Goal: Information Seeking & Learning: Compare options

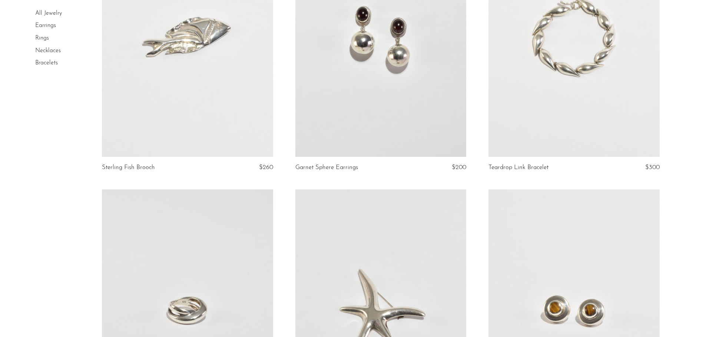
scroll to position [1371, 0]
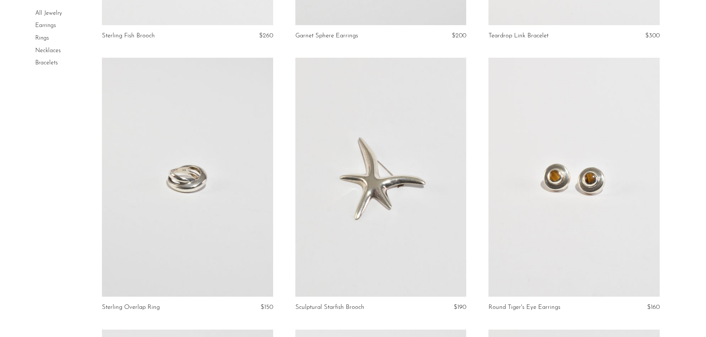
click at [166, 187] on link at bounding box center [187, 177] width 171 height 239
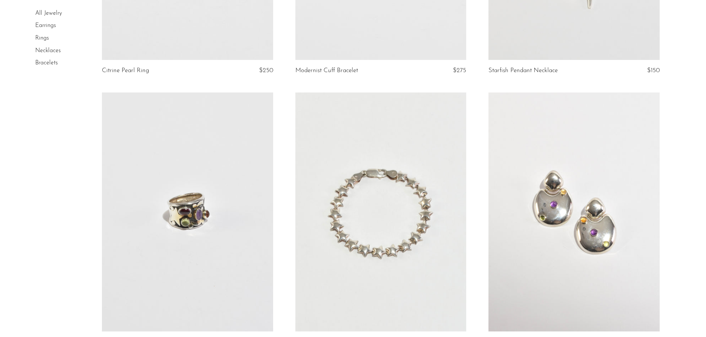
scroll to position [2250, 0]
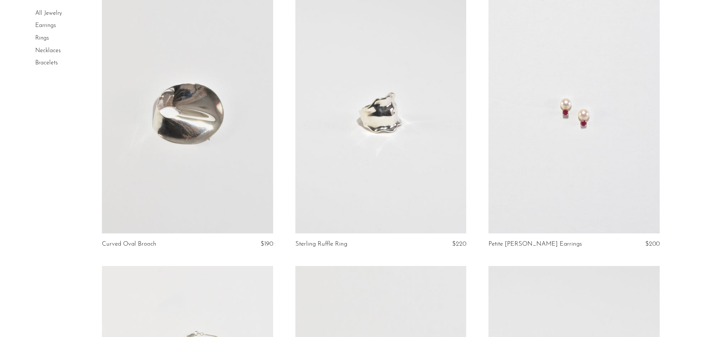
click at [421, 143] on link at bounding box center [380, 113] width 171 height 239
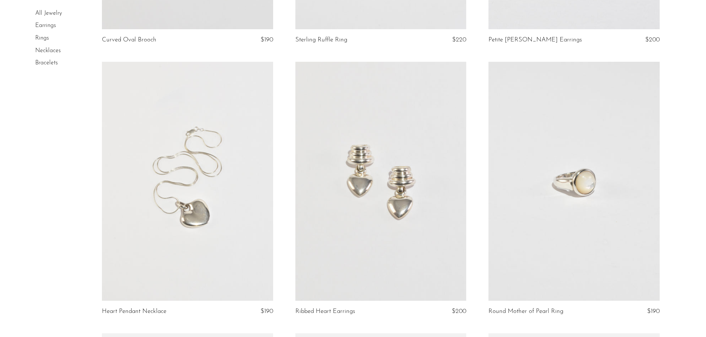
scroll to position [2456, 0]
click at [565, 210] on link at bounding box center [573, 179] width 171 height 239
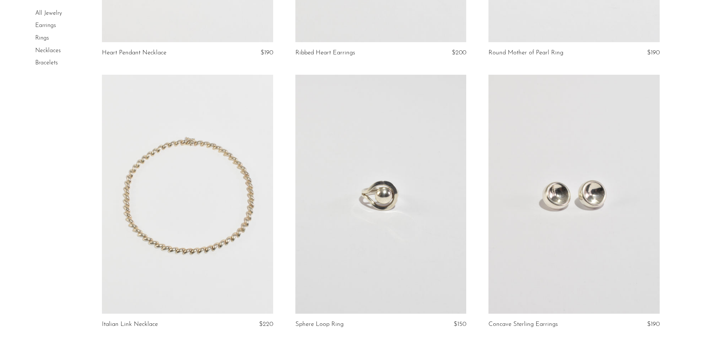
scroll to position [2771, 0]
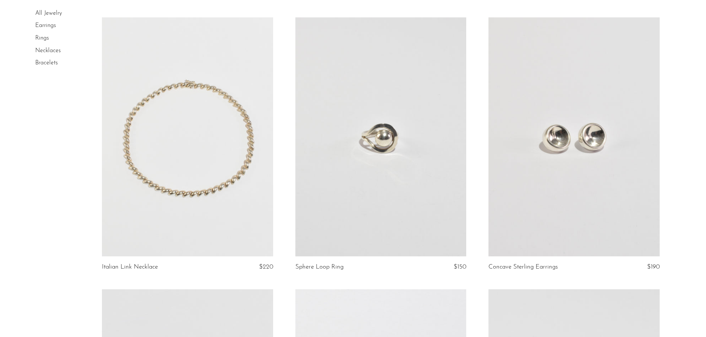
click at [393, 172] on link at bounding box center [380, 136] width 171 height 239
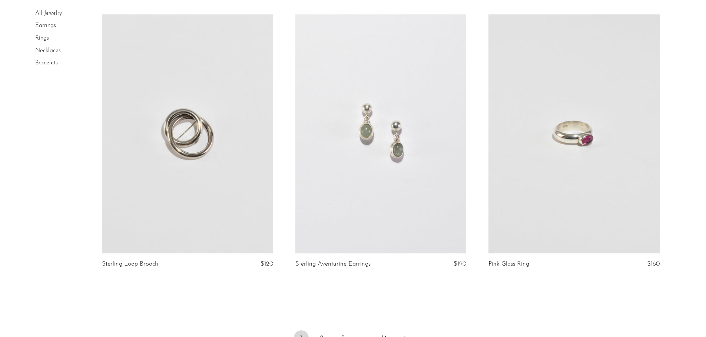
scroll to position [3121, 0]
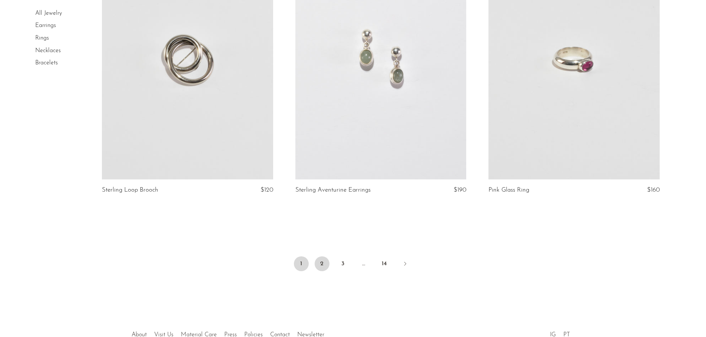
click at [326, 266] on link "2" at bounding box center [321, 264] width 15 height 15
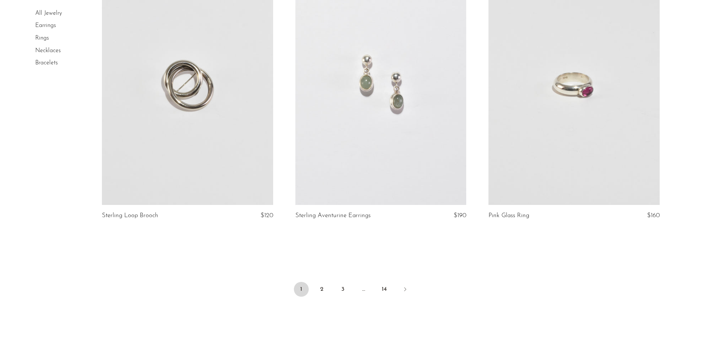
click at [549, 153] on link at bounding box center [573, 85] width 171 height 239
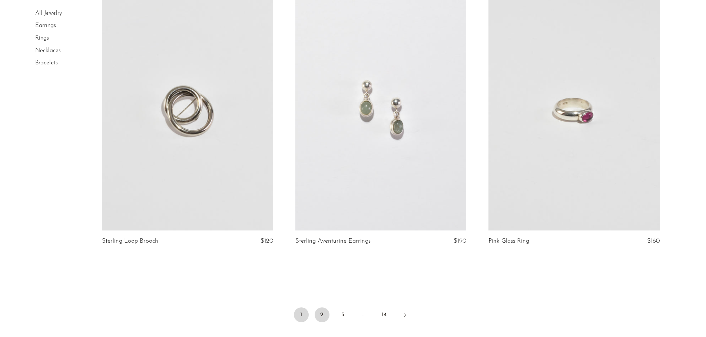
click at [322, 316] on link "2" at bounding box center [321, 315] width 15 height 15
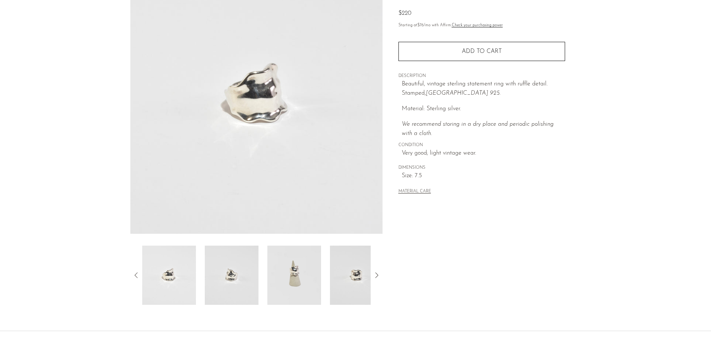
scroll to position [111, 0]
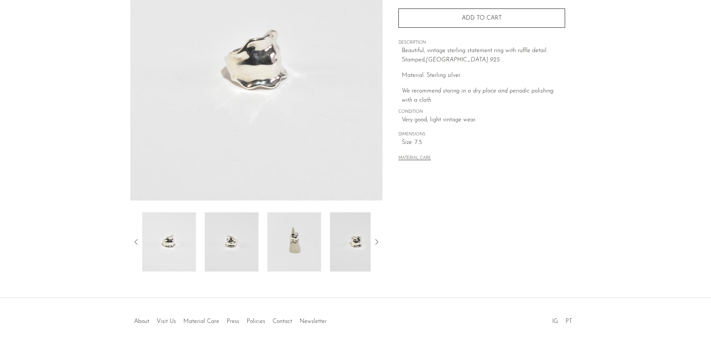
click at [307, 249] on img at bounding box center [294, 242] width 54 height 59
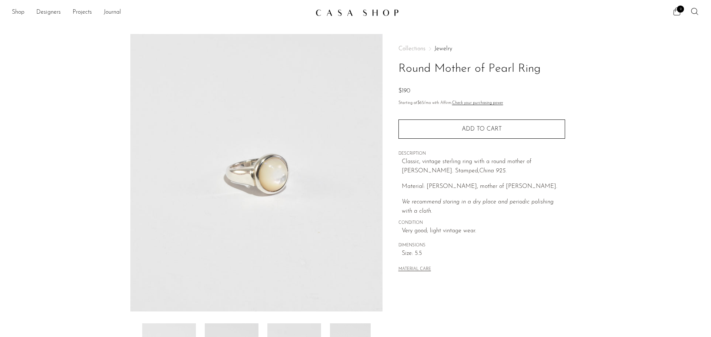
scroll to position [111, 0]
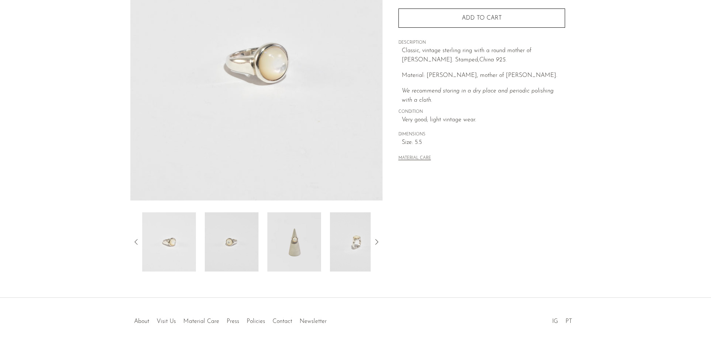
click at [287, 251] on img at bounding box center [294, 242] width 54 height 59
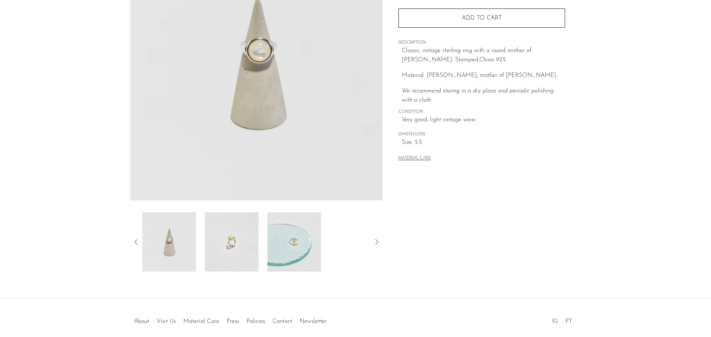
click at [233, 247] on img at bounding box center [232, 242] width 54 height 59
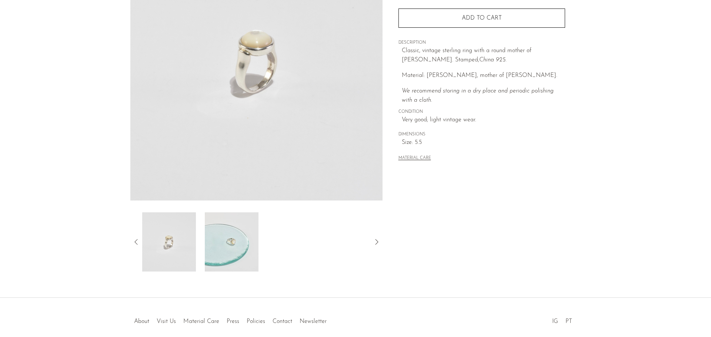
click at [240, 234] on img at bounding box center [232, 242] width 54 height 59
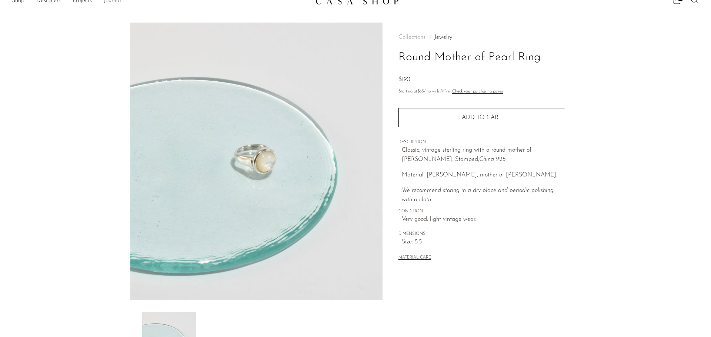
scroll to position [0, 0]
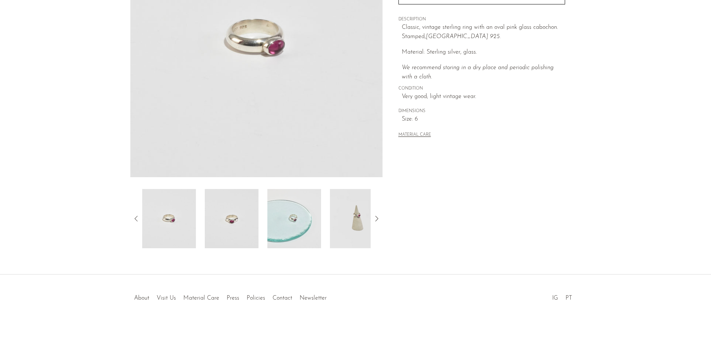
scroll to position [145, 0]
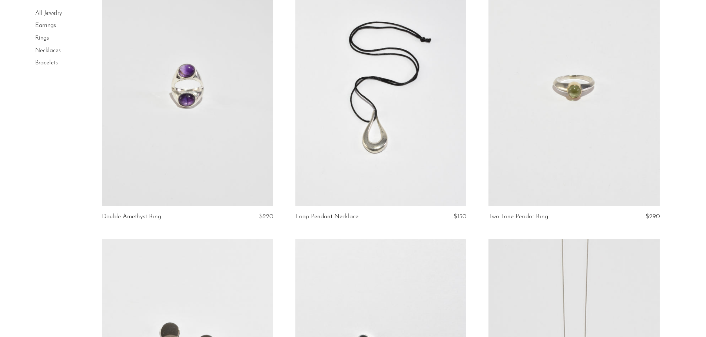
scroll to position [1741, 0]
click at [558, 158] on link at bounding box center [573, 85] width 171 height 239
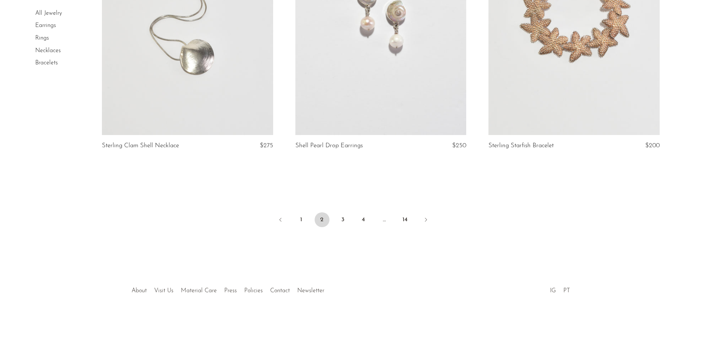
scroll to position [3175, 0]
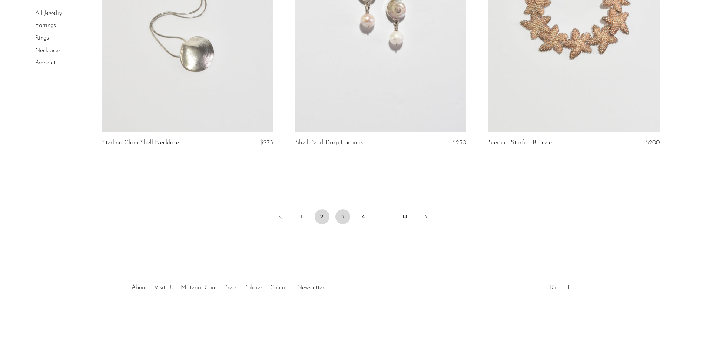
click at [347, 220] on link "3" at bounding box center [342, 217] width 15 height 15
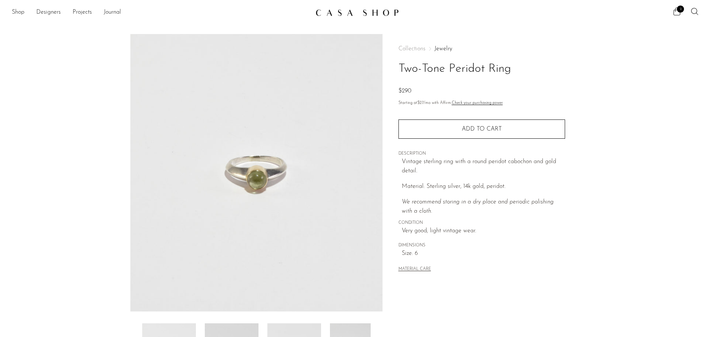
scroll to position [111, 0]
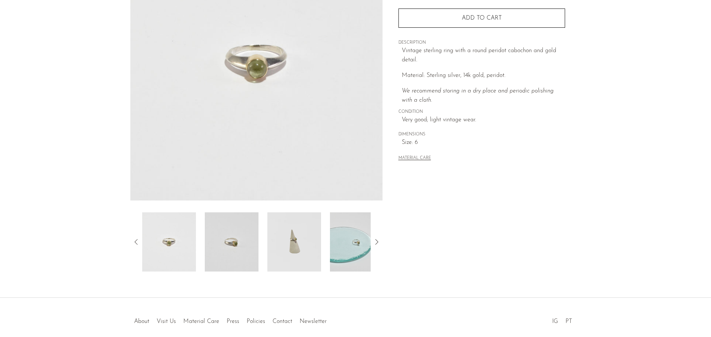
click at [244, 247] on img at bounding box center [232, 242] width 54 height 59
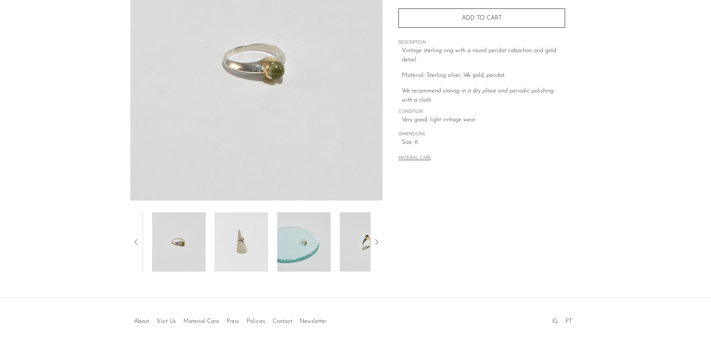
click at [244, 247] on img at bounding box center [241, 242] width 54 height 59
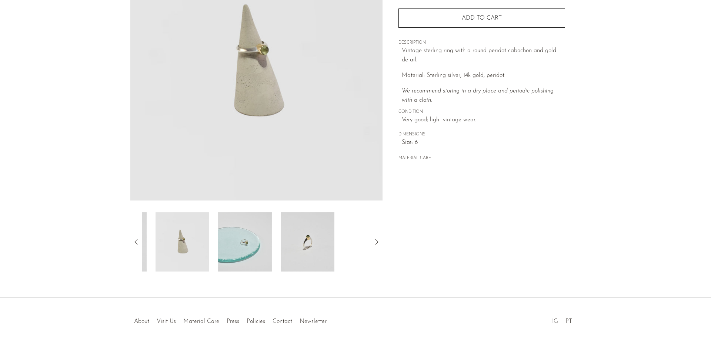
click at [244, 247] on img at bounding box center [245, 242] width 54 height 59
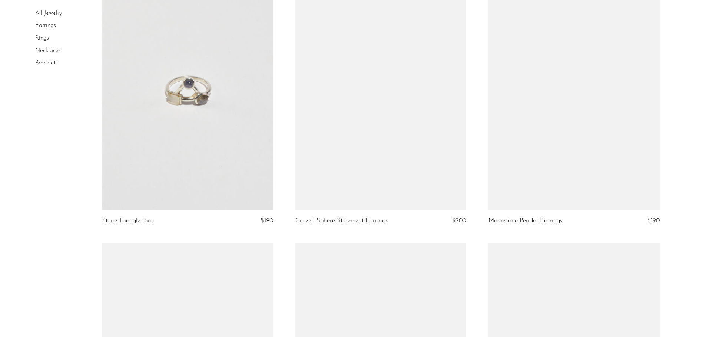
scroll to position [1408, 0]
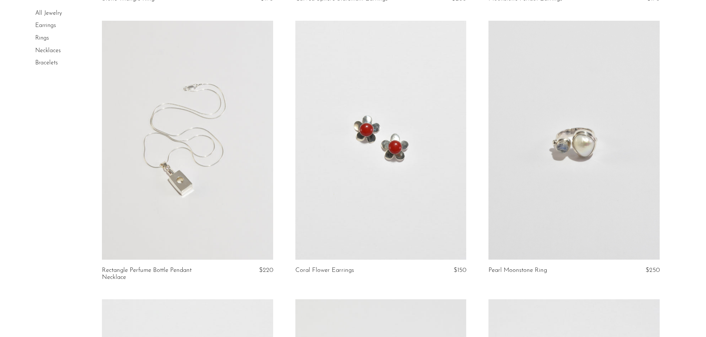
click at [380, 202] on link at bounding box center [380, 140] width 171 height 239
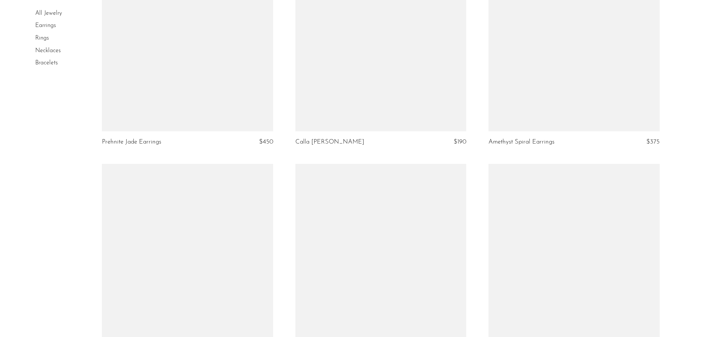
scroll to position [2507, 0]
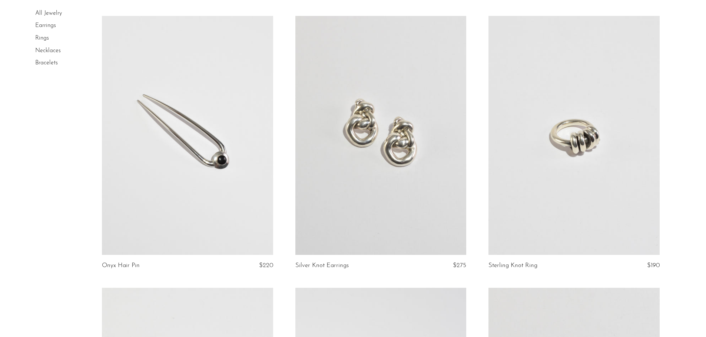
click at [551, 179] on link at bounding box center [573, 135] width 171 height 239
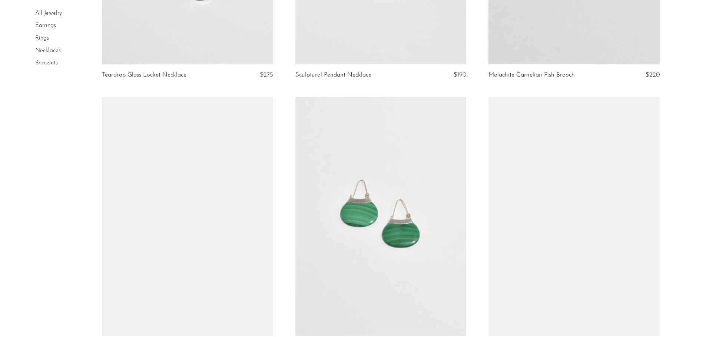
scroll to position [3175, 0]
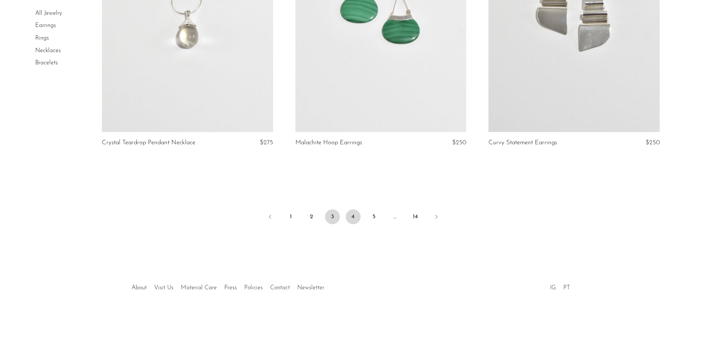
click at [356, 218] on link "4" at bounding box center [353, 217] width 15 height 15
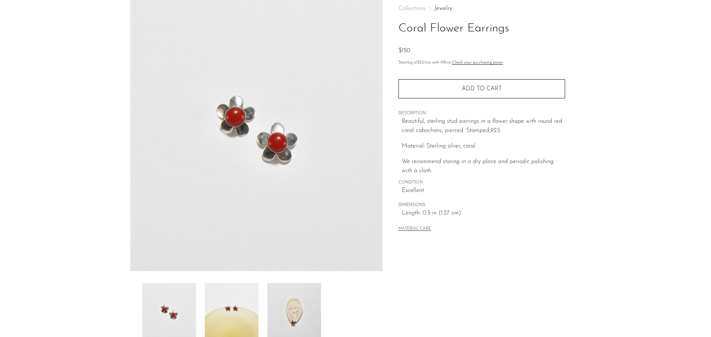
scroll to position [111, 0]
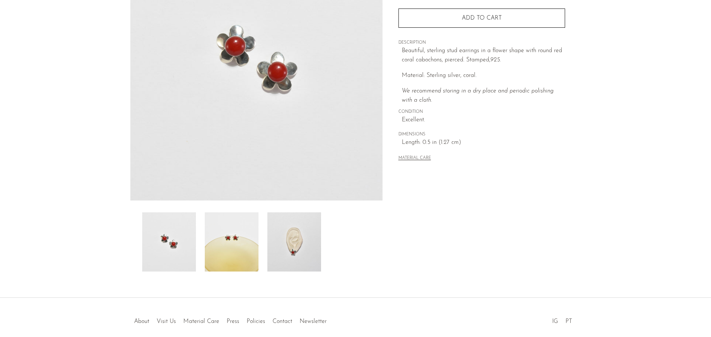
click at [294, 249] on img at bounding box center [294, 242] width 54 height 59
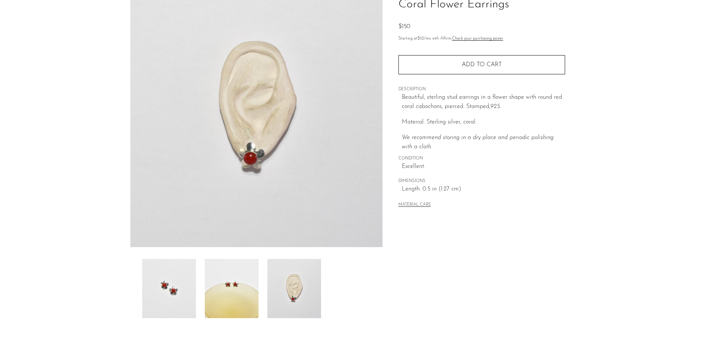
scroll to position [0, 0]
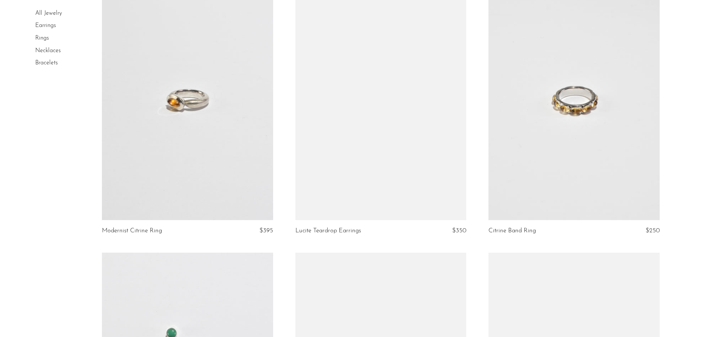
scroll to position [556, 0]
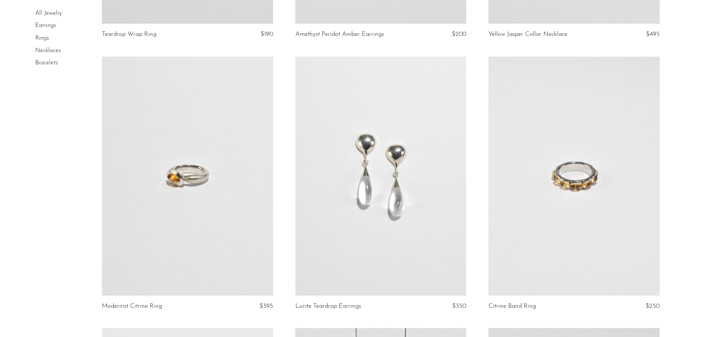
click at [588, 162] on link at bounding box center [573, 176] width 171 height 239
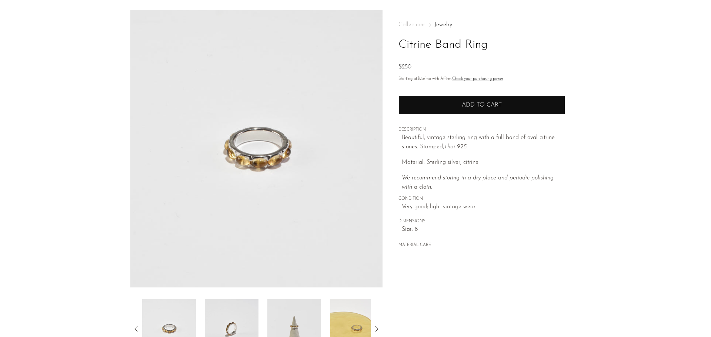
scroll to position [37, 0]
